Goal: Complete application form

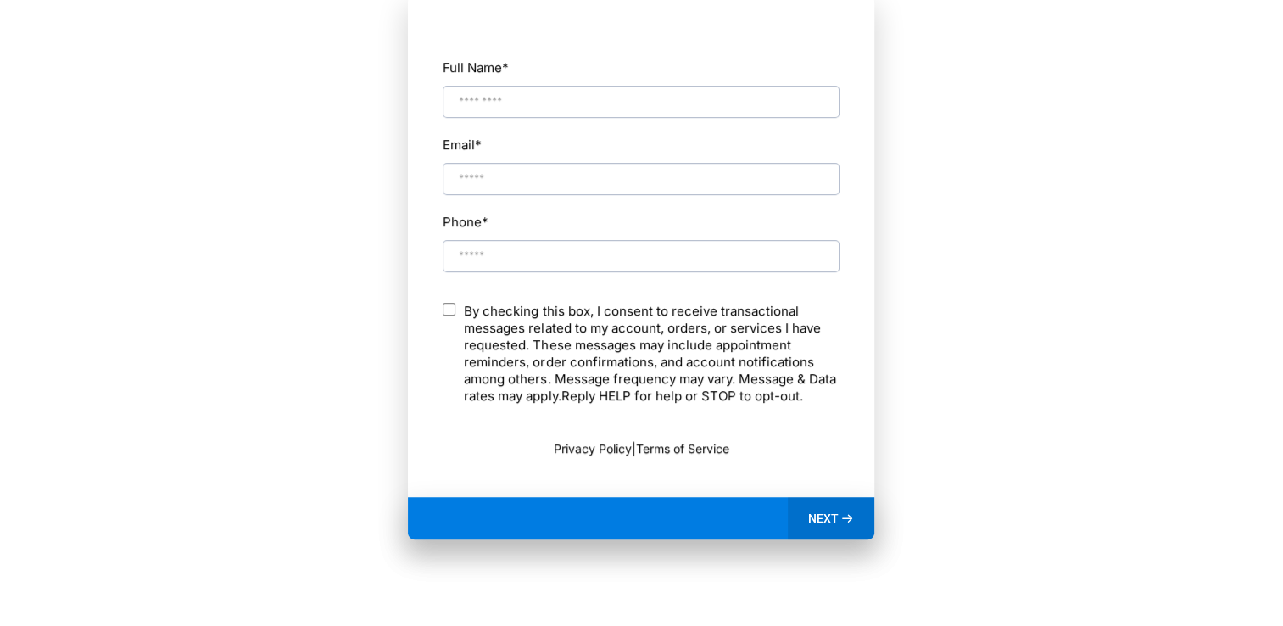
scroll to position [938, 0]
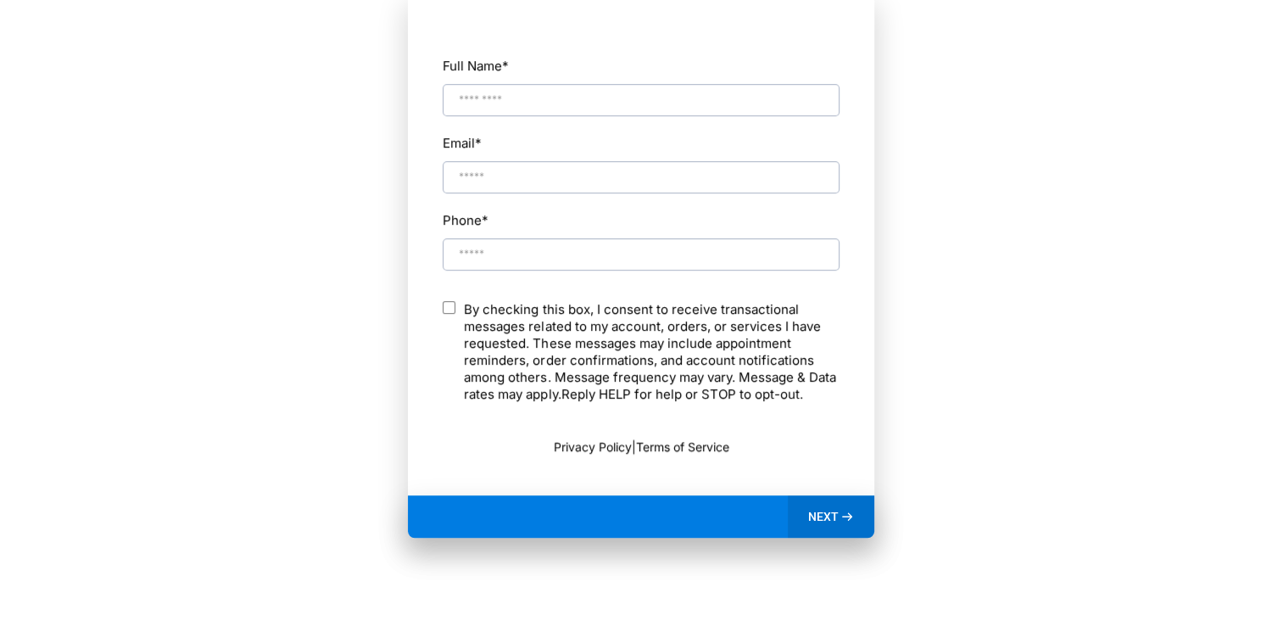
click at [476, 99] on input "Full Name *" at bounding box center [641, 100] width 397 height 32
type input "**********"
click at [690, 354] on div "By checking this box, I consent to receive transactional messages related to my…" at bounding box center [641, 355] width 397 height 109
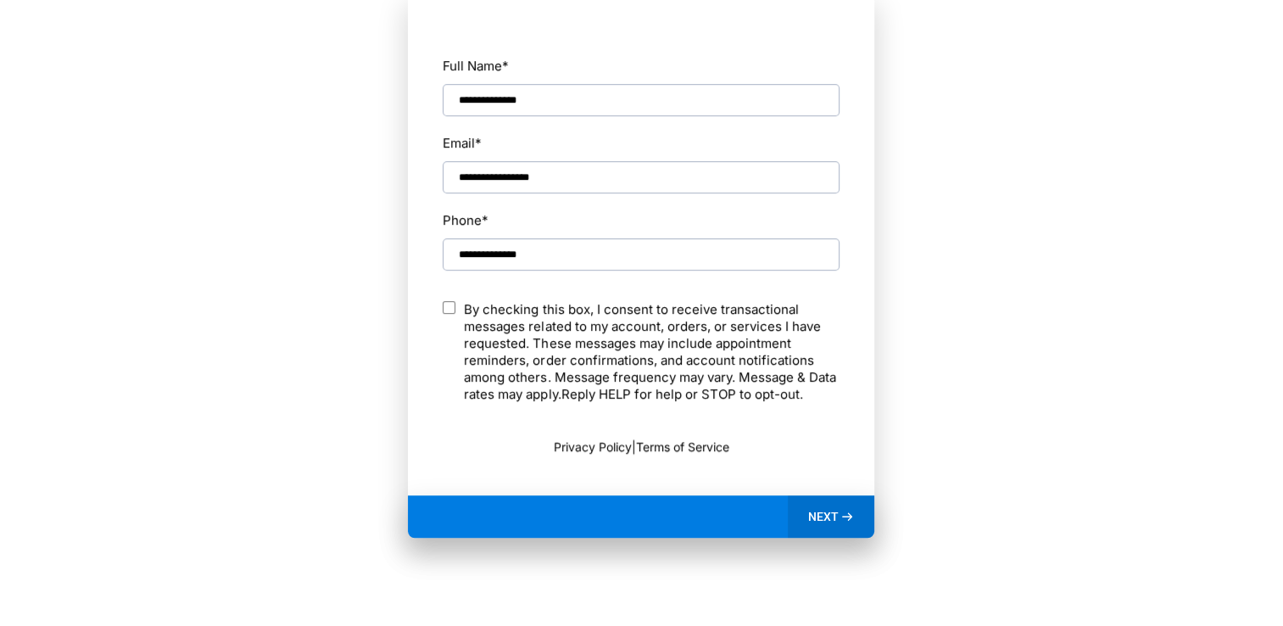
click at [830, 517] on span "NEXT" at bounding box center [823, 516] width 31 height 15
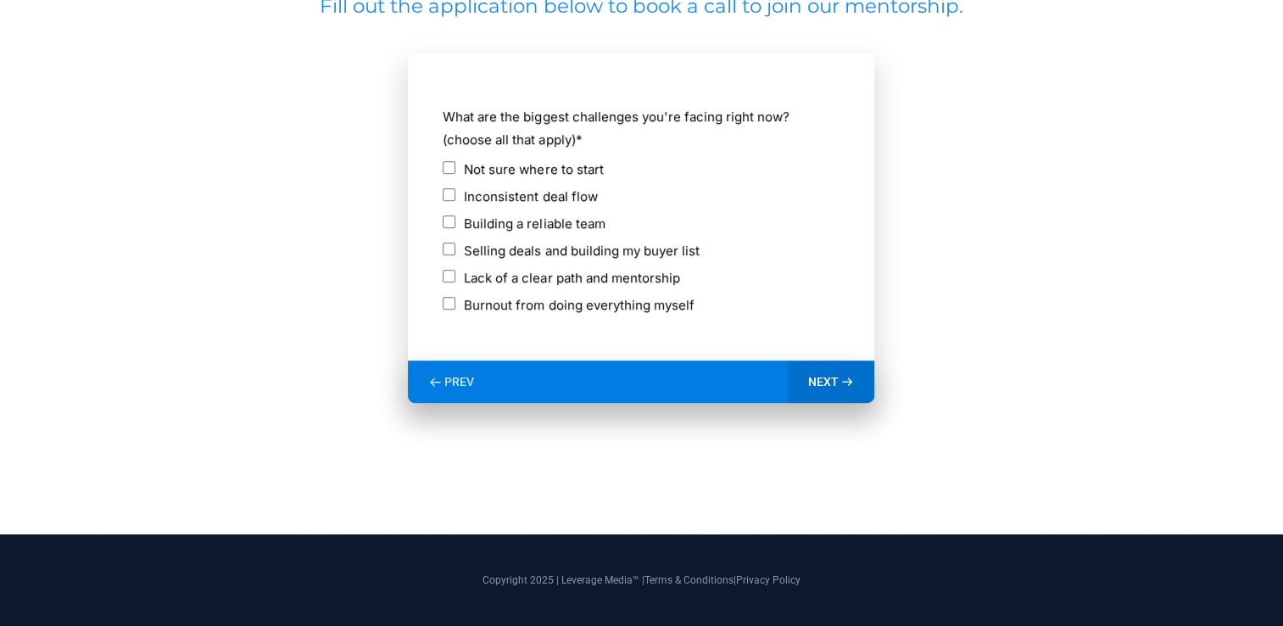
scroll to position [895, 0]
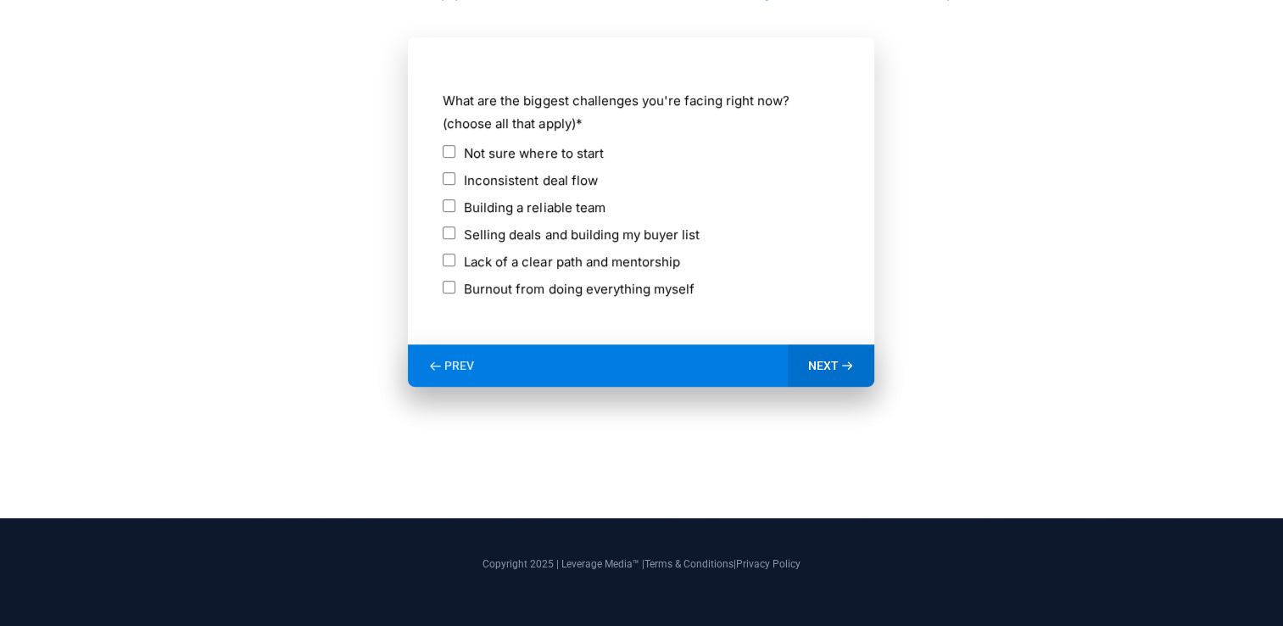
click at [825, 365] on span "NEXT" at bounding box center [823, 365] width 31 height 15
drag, startPoint x: 655, startPoint y: 226, endPoint x: 727, endPoint y: 282, distance: 91.8
click at [727, 282] on div "Not sure where to start Inconsistent deal flow Building a reliable team Selling…" at bounding box center [641, 223] width 397 height 163
drag, startPoint x: 727, startPoint y: 282, endPoint x: 768, endPoint y: 334, distance: 66.4
click at [768, 334] on div "What are the biggest challenges you're facing right now? (choose all that apply…" at bounding box center [641, 200] width 399 height 288
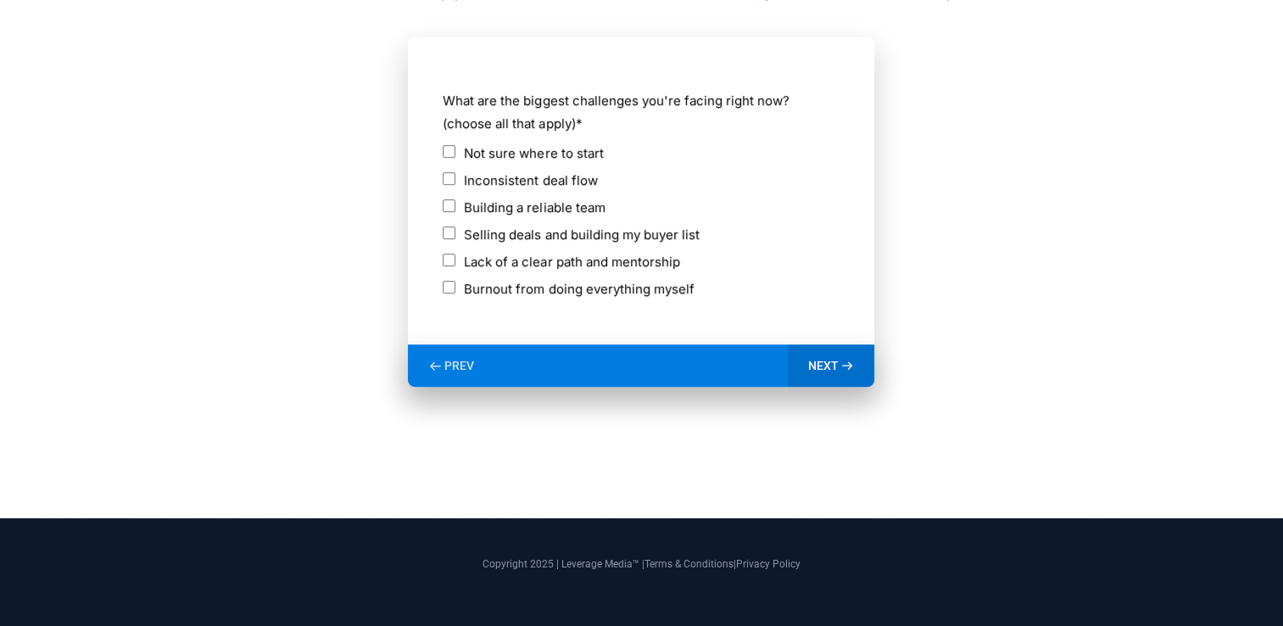
click at [840, 375] on div "NEXT" at bounding box center [831, 365] width 87 height 42
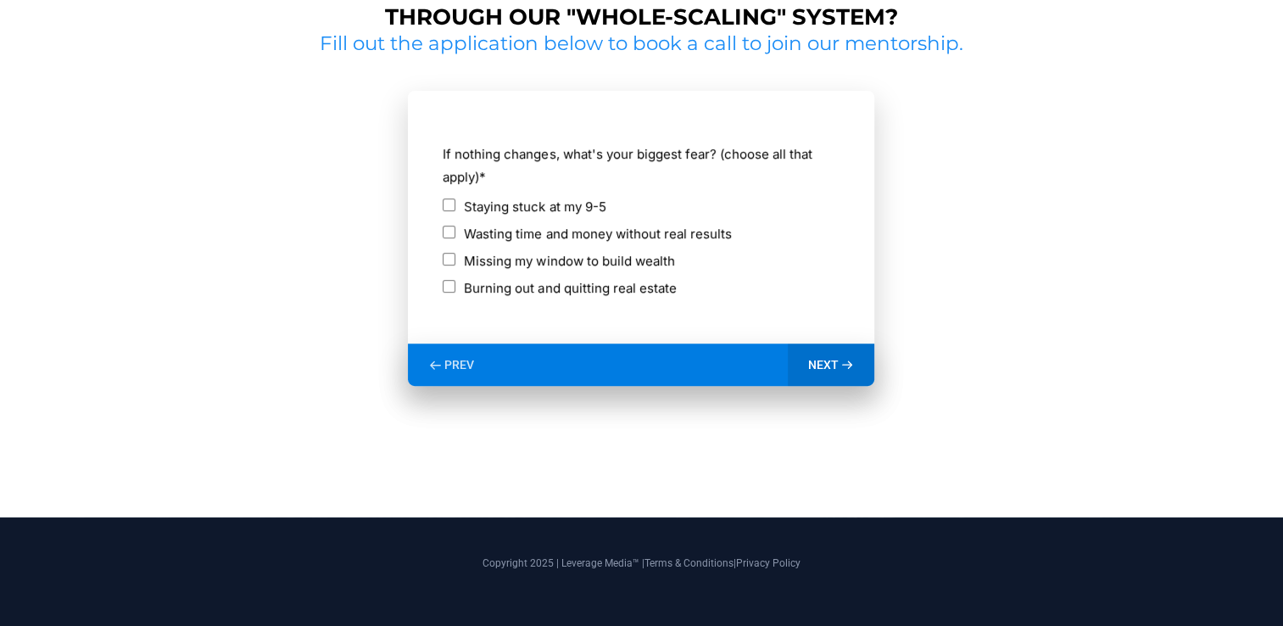
scroll to position [841, 0]
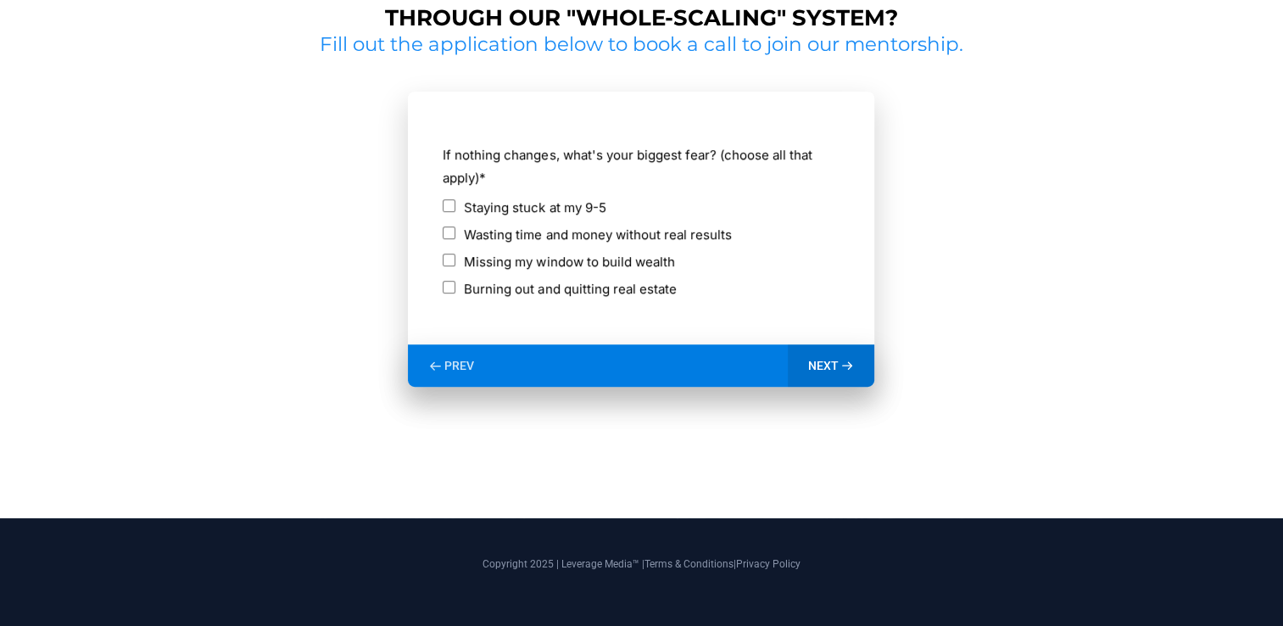
click at [822, 367] on span "NEXT" at bounding box center [823, 365] width 31 height 15
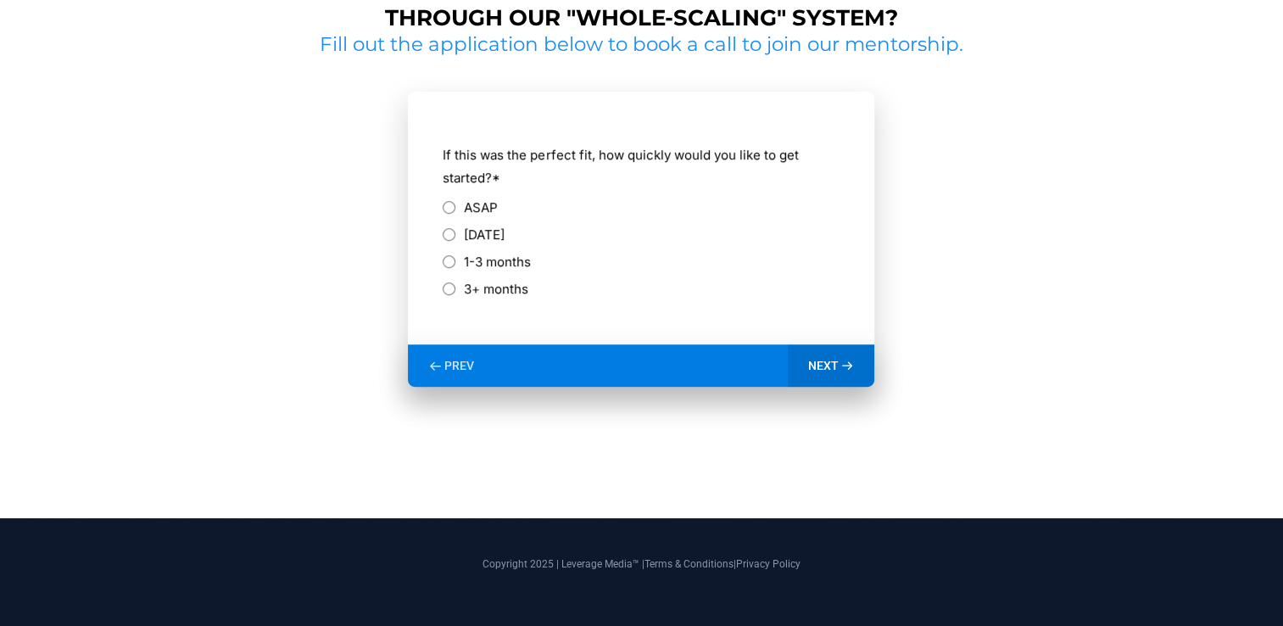
click at [449, 226] on div "Within 30 days" at bounding box center [641, 234] width 397 height 23
click at [458, 230] on div "Within 30 days" at bounding box center [641, 234] width 397 height 23
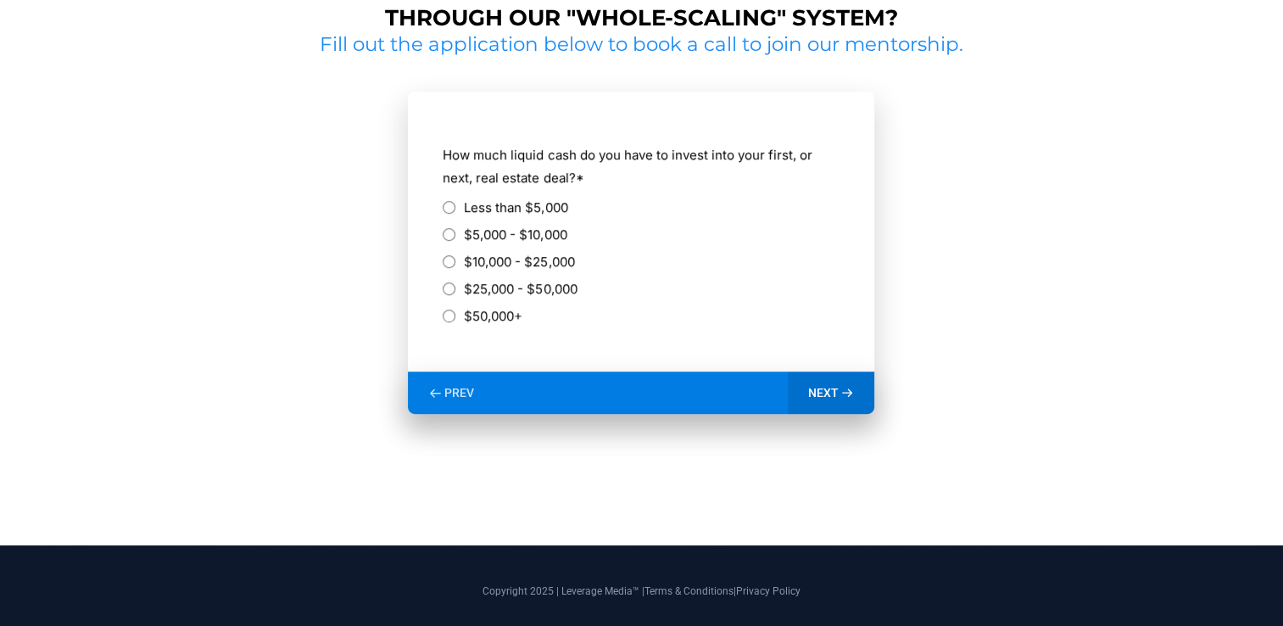
click at [824, 394] on span "NEXT" at bounding box center [823, 392] width 31 height 15
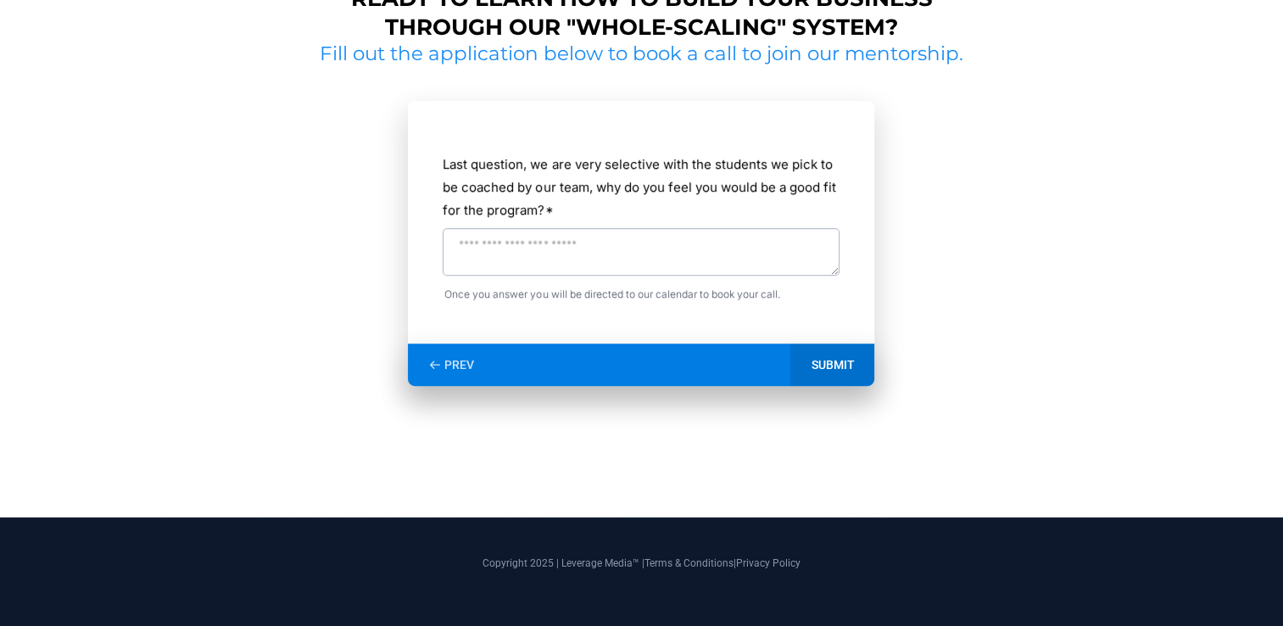
scroll to position [830, 0]
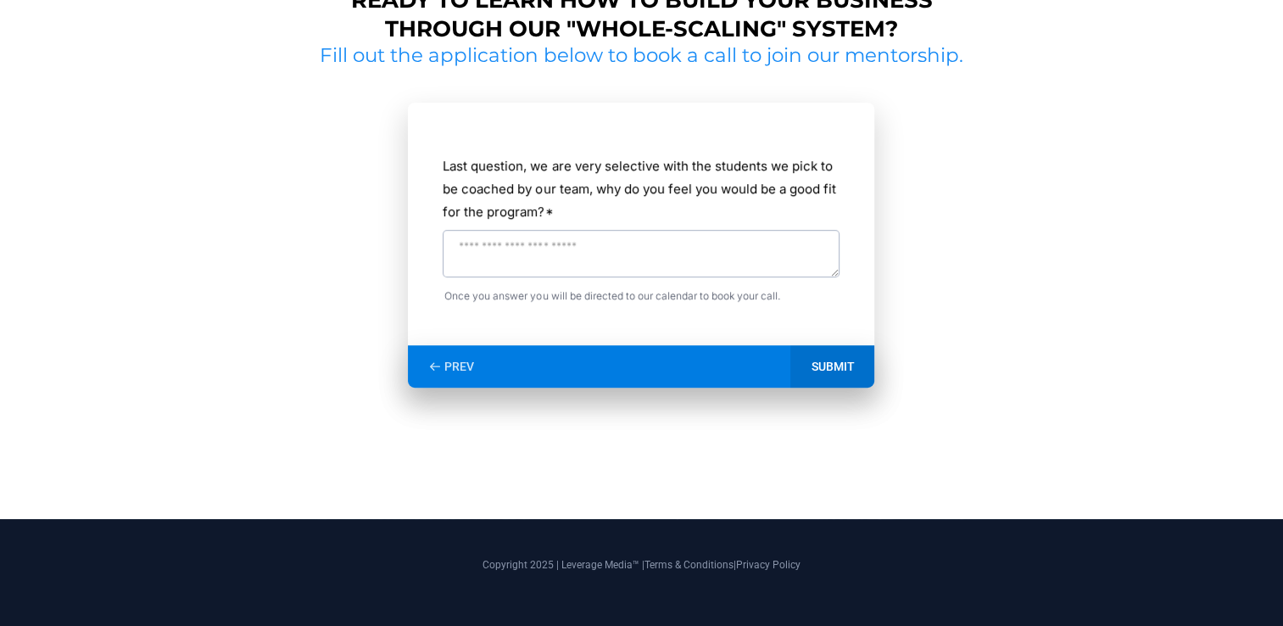
click at [651, 253] on textarea "Last question, we are very selective with the students we pick to be coached by…" at bounding box center [641, 254] width 397 height 48
type textarea "**********"
click at [841, 355] on div "SUBMIT" at bounding box center [833, 366] width 84 height 42
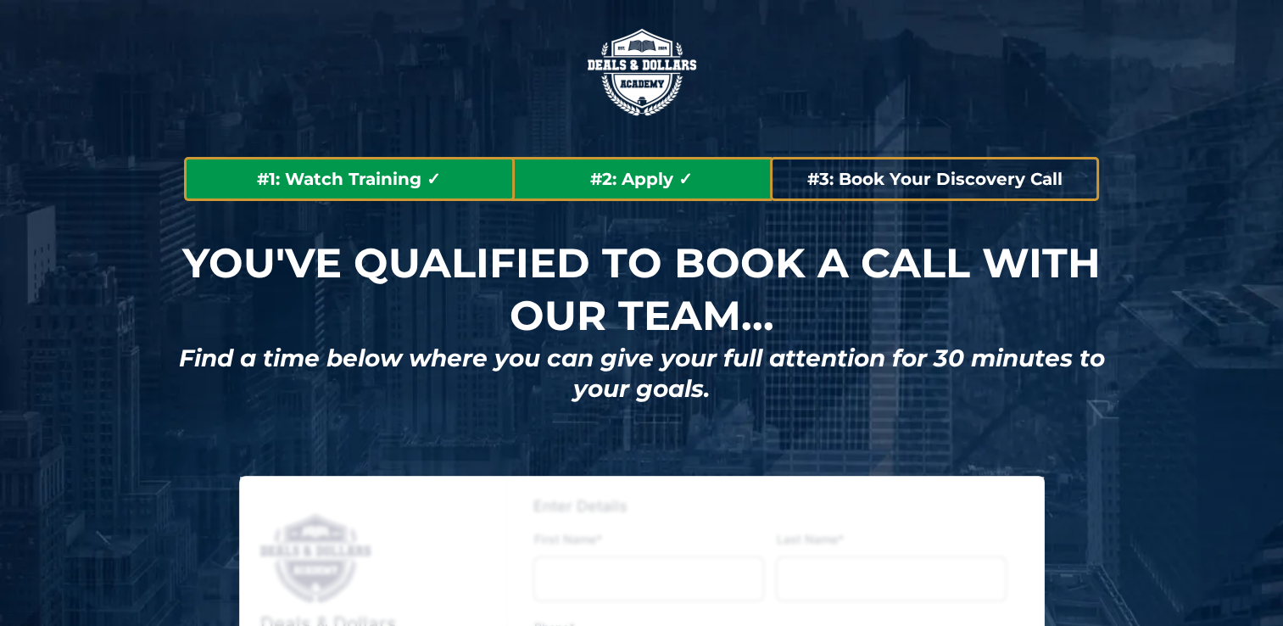
type input "*******"
type input "******"
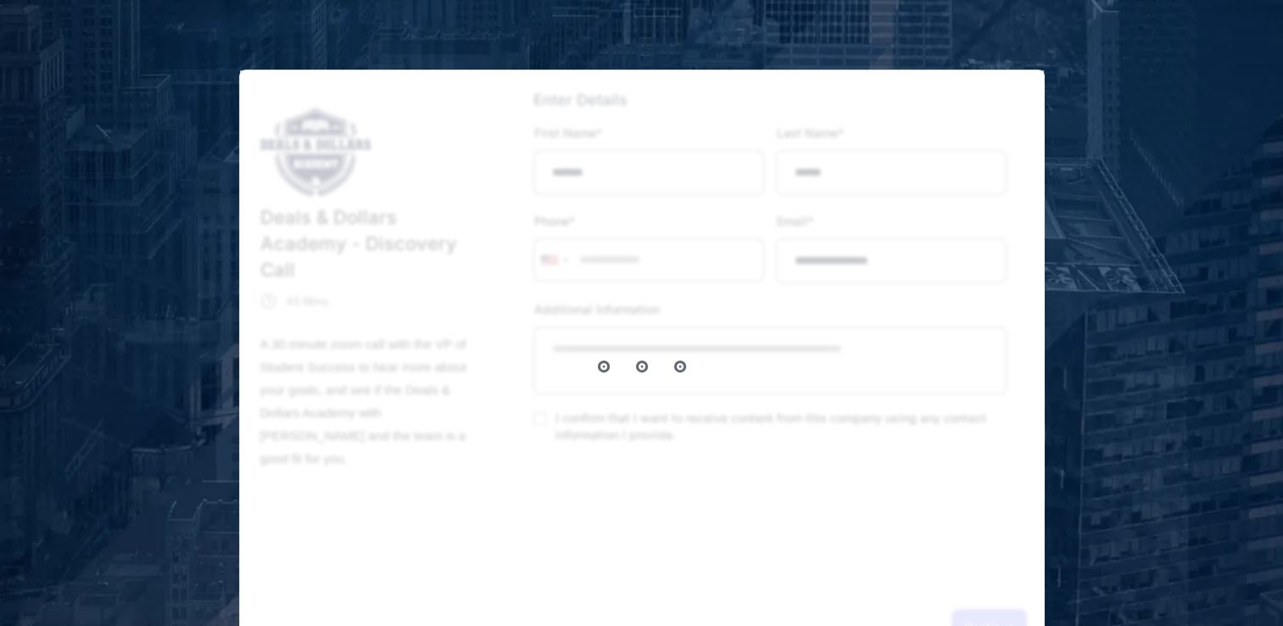
scroll to position [409, 0]
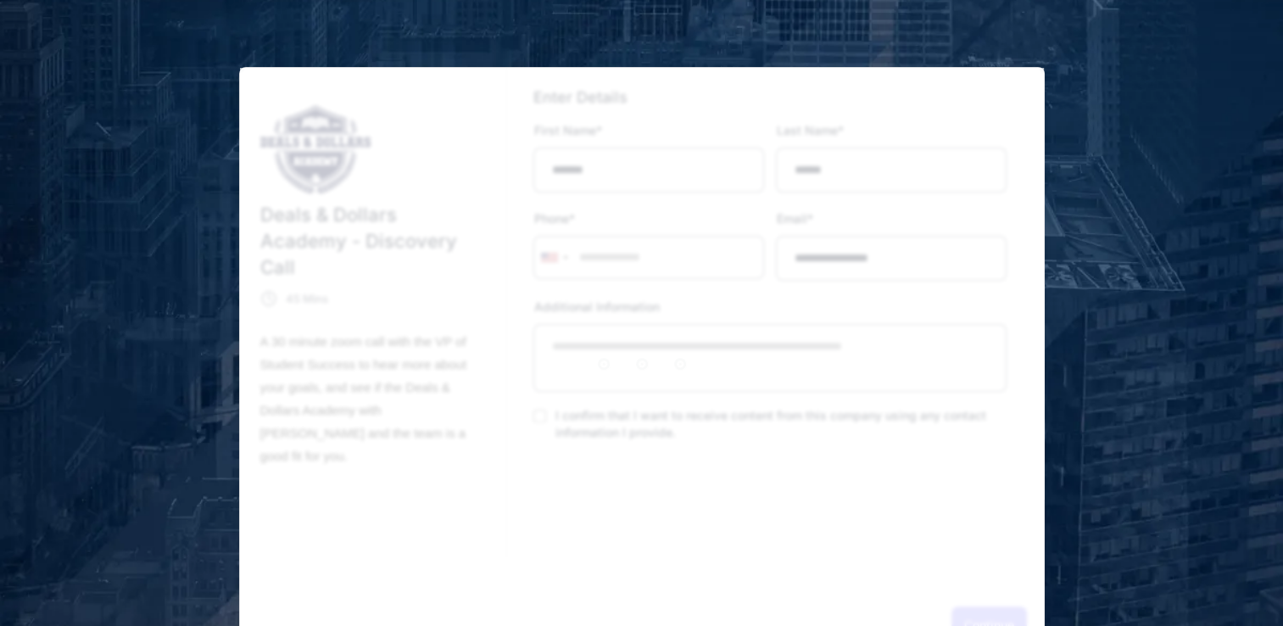
click at [1024, 50] on div "Deals & Dollars Academy - Discovery Call Organic VSL Calendar 45 Mins A 30 minu…" at bounding box center [642, 344] width 950 height 662
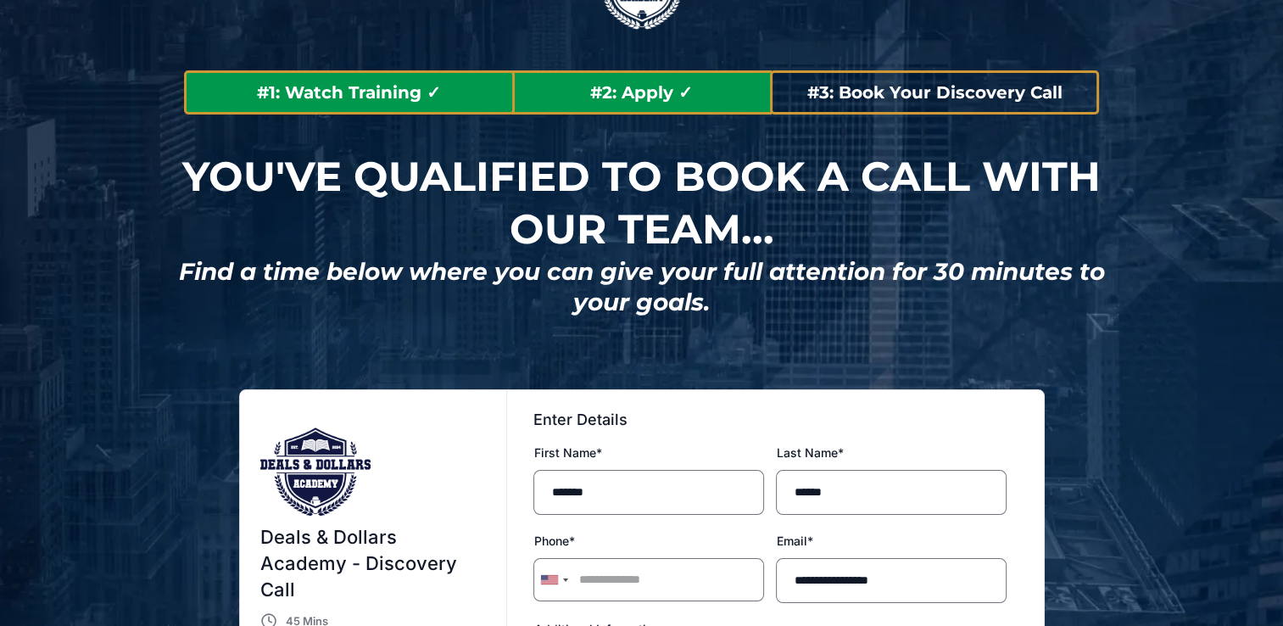
scroll to position [14, 0]
